Goal: Information Seeking & Learning: Find specific fact

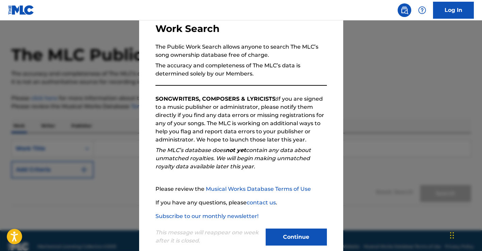
scroll to position [48, 0]
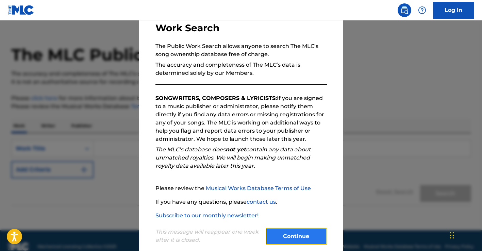
click at [290, 232] on button "Continue" at bounding box center [296, 236] width 61 height 17
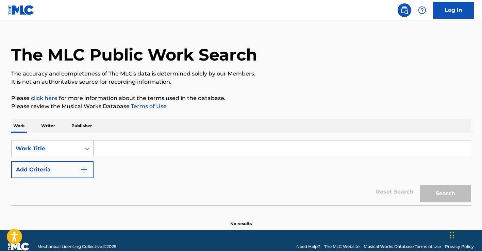
click at [114, 149] on input "Search Form" at bounding box center [283, 149] width 378 height 16
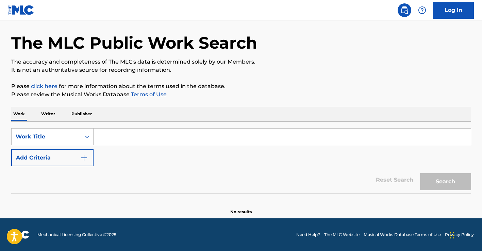
click at [53, 113] on p "Writer" at bounding box center [48, 114] width 18 height 14
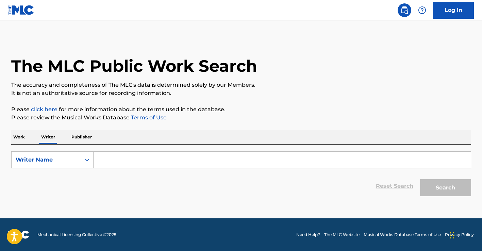
click at [77, 142] on p "Publisher" at bounding box center [81, 137] width 25 height 14
click at [23, 135] on p "Work" at bounding box center [19, 137] width 16 height 14
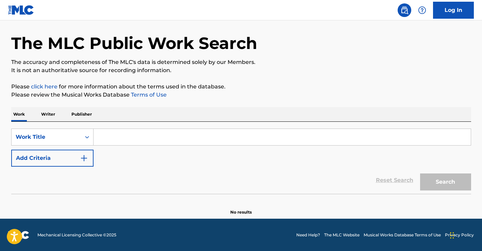
scroll to position [23, 0]
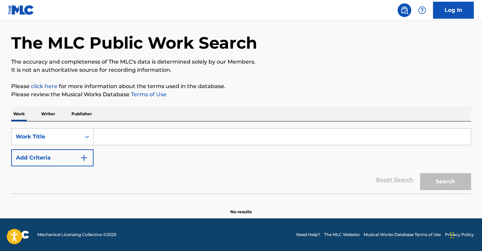
click at [51, 116] on p "Writer" at bounding box center [48, 114] width 18 height 14
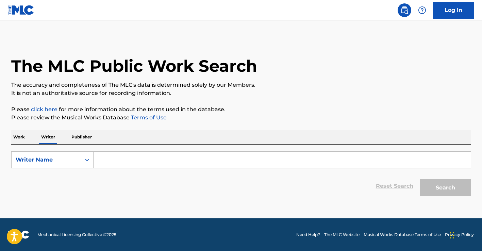
click at [17, 139] on p "Work" at bounding box center [19, 137] width 16 height 14
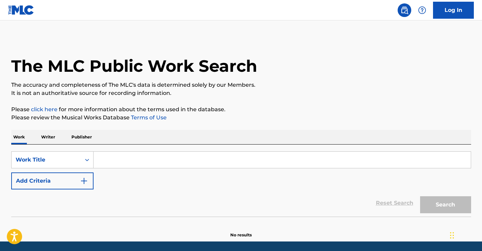
click at [108, 158] on input "Search Form" at bounding box center [283, 160] width 378 height 16
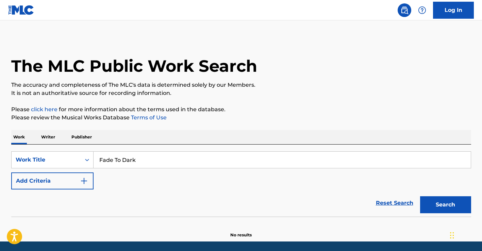
scroll to position [23, 0]
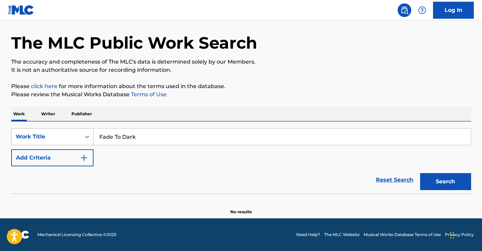
type input "Fade To Dark"
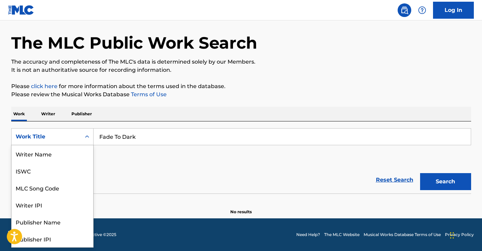
click at [58, 129] on div "Work Title" at bounding box center [52, 136] width 82 height 17
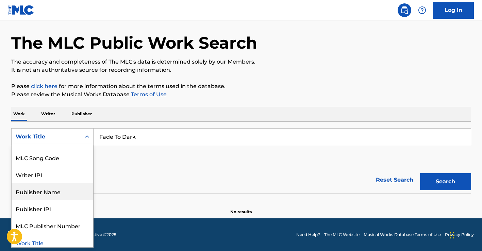
scroll to position [34, 0]
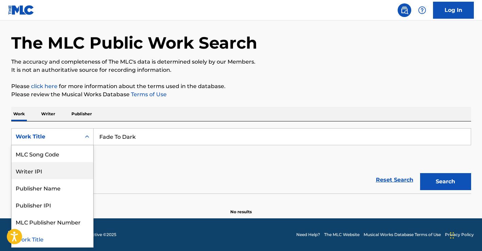
click at [114, 173] on div "Reset Search Search" at bounding box center [241, 179] width 460 height 27
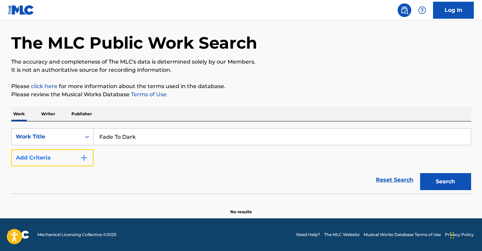
click at [70, 158] on button "Add Criteria" at bounding box center [52, 157] width 82 height 17
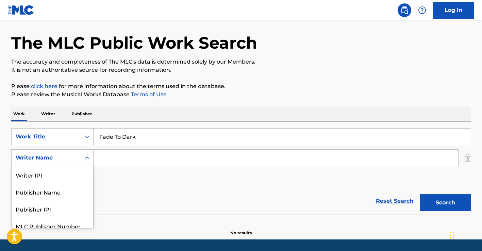
scroll to position [24, 0]
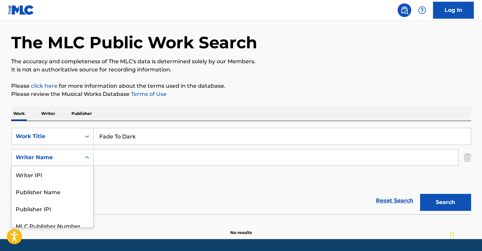
click at [58, 158] on div "Writer Name" at bounding box center [46, 158] width 61 height 8
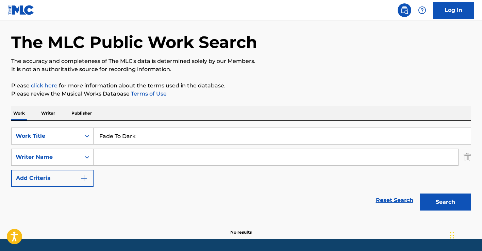
click at [111, 148] on div "SearchWithCriteriac797d543-be43-49f9-aab7-dfef75a2f136 Work Title Fade To Dark …" at bounding box center [241, 157] width 460 height 59
click at [108, 156] on input "Search Form" at bounding box center [276, 157] width 365 height 16
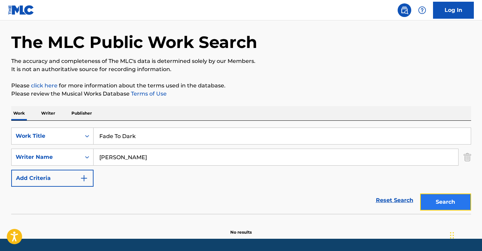
click at [467, 195] on button "Search" at bounding box center [445, 202] width 51 height 17
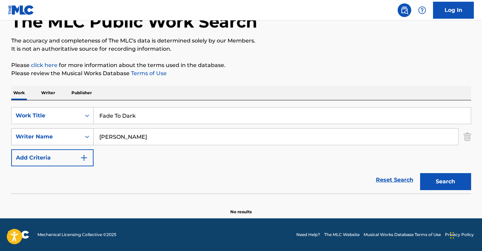
drag, startPoint x: 129, startPoint y: 140, endPoint x: 68, endPoint y: 138, distance: 61.0
click at [68, 138] on div "SearchWithCriteria2c80e839-2947-40ef-bc69-15843658ddbe Writer Name [PERSON_NAME]" at bounding box center [241, 136] width 460 height 17
type input "[PERSON_NAME]"
click at [420, 173] on button "Search" at bounding box center [445, 181] width 51 height 17
drag, startPoint x: 152, startPoint y: 129, endPoint x: 43, endPoint y: 123, distance: 108.8
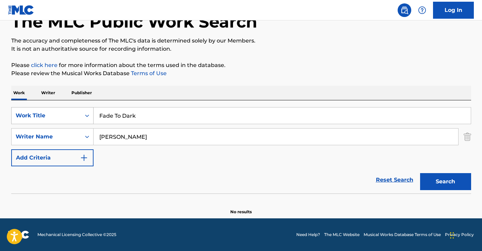
click at [43, 123] on div "SearchWithCriteriac797d543-be43-49f9-aab7-dfef75a2f136 Work Title Fade To Dark …" at bounding box center [241, 136] width 460 height 59
click at [429, 176] on button "Search" at bounding box center [445, 181] width 51 height 17
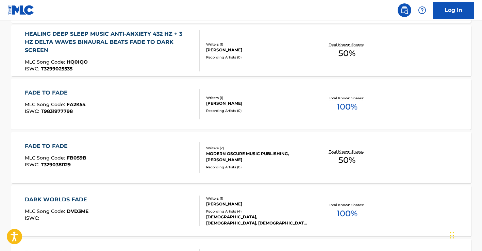
scroll to position [440, 0]
